Goal: Information Seeking & Learning: Learn about a topic

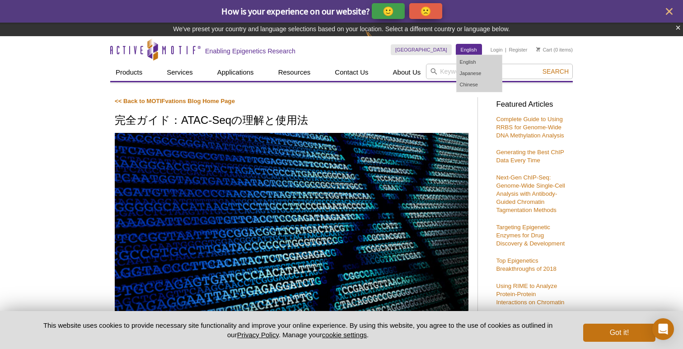
click at [465, 45] on link "English" at bounding box center [468, 49] width 25 height 11
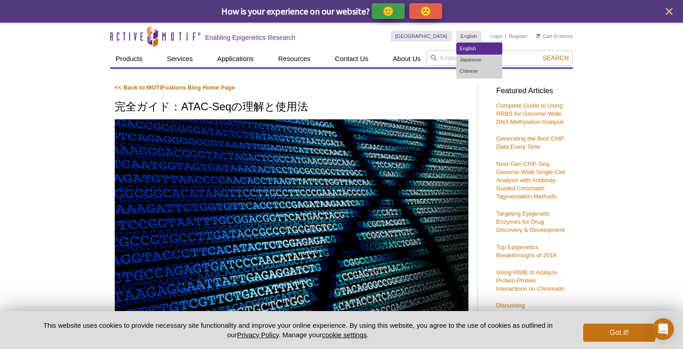
click at [469, 48] on link "English" at bounding box center [479, 48] width 45 height 11
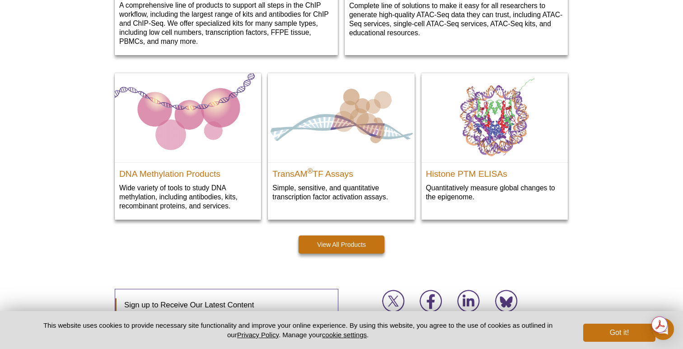
scroll to position [1357, 0]
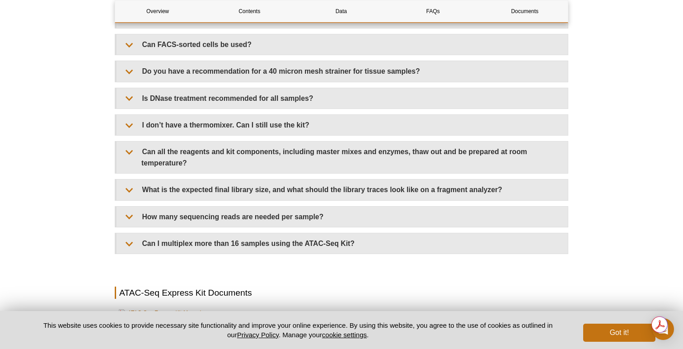
scroll to position [1897, 0]
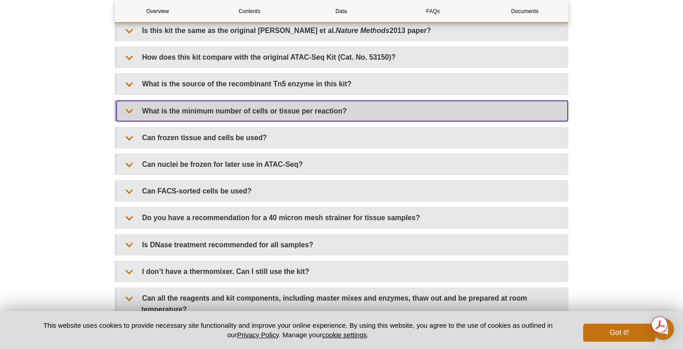
click at [220, 116] on summary "What is the minimum number of cells or tissue per reaction?" at bounding box center [342, 111] width 451 height 20
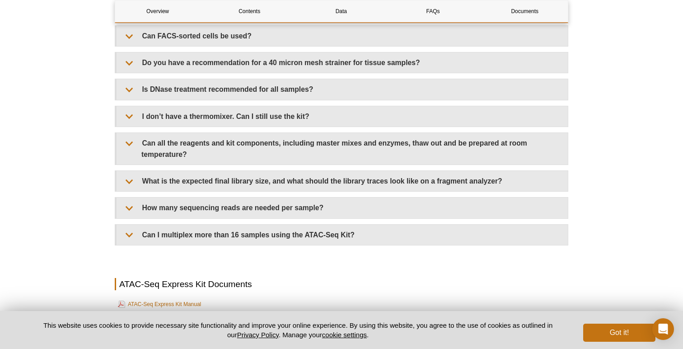
scroll to position [2125, 0]
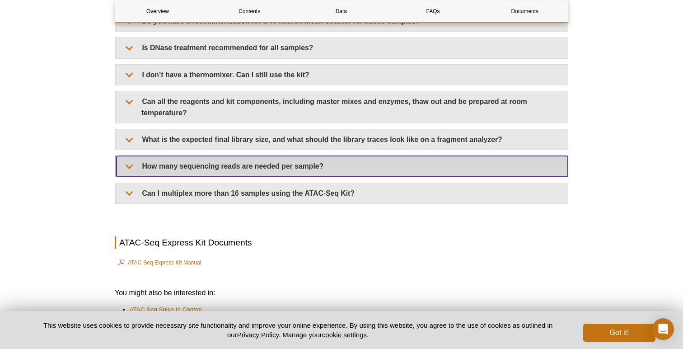
click at [222, 158] on summary "How many sequencing reads are needed per sample?" at bounding box center [342, 166] width 451 height 20
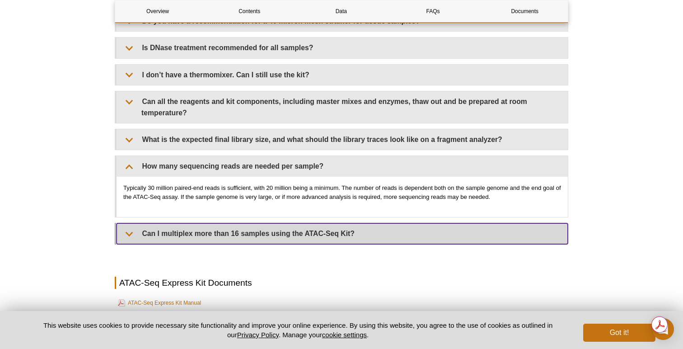
click at [228, 227] on summary "Can I multiplex more than 16 samples using the ATAC-Seq Kit?" at bounding box center [342, 233] width 451 height 20
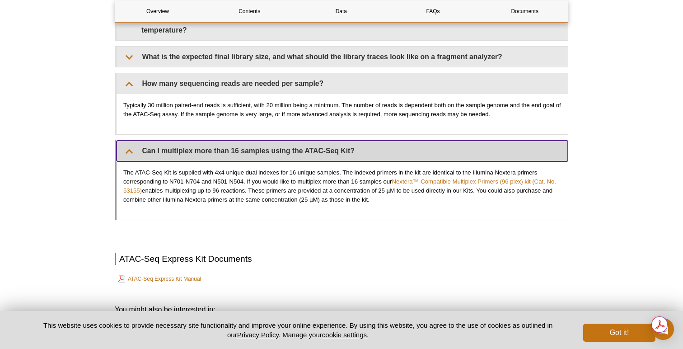
scroll to position [2283, 0]
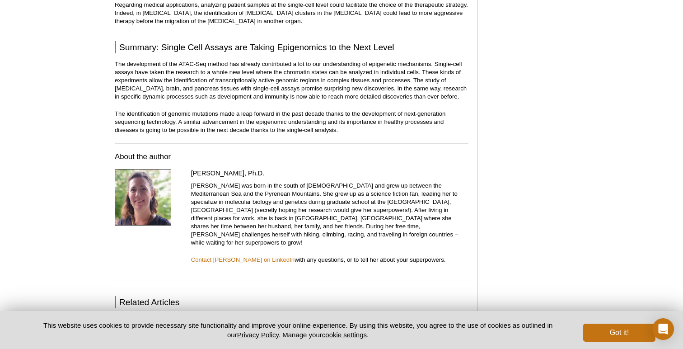
scroll to position [2681, 0]
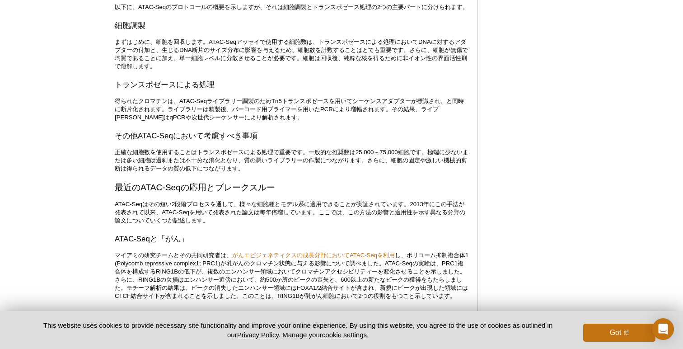
scroll to position [1244, 0]
